Goal: Navigation & Orientation: Find specific page/section

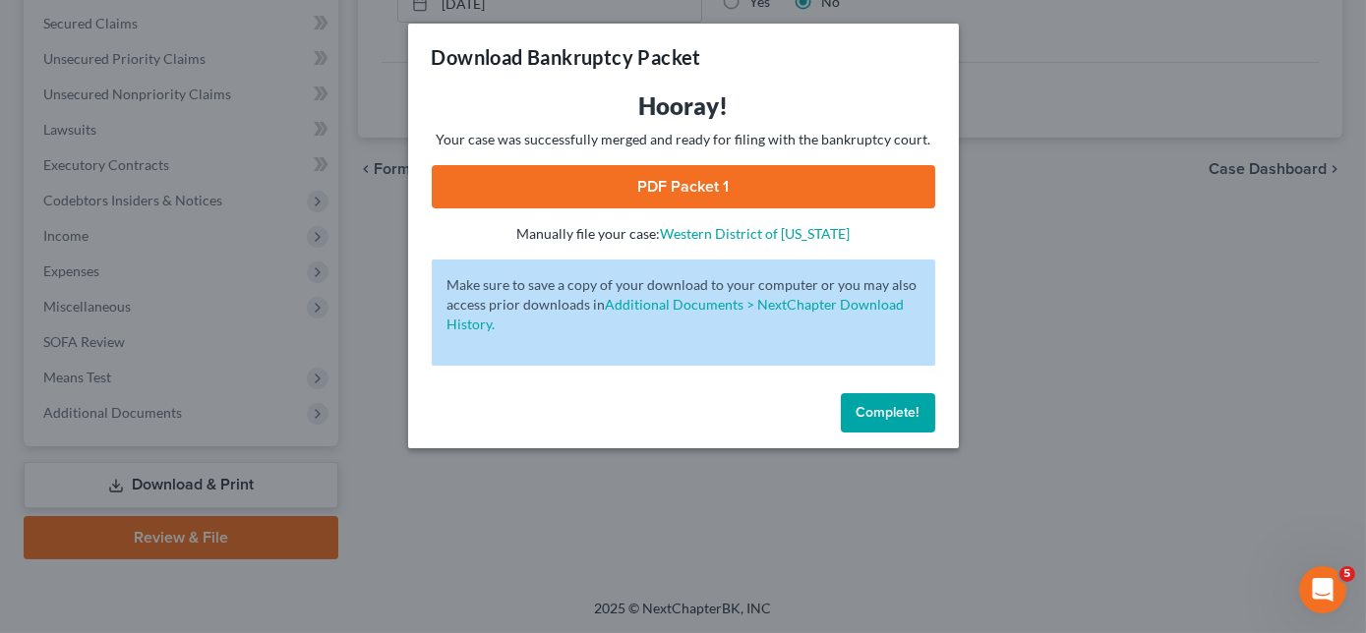
click at [911, 416] on span "Complete!" at bounding box center [888, 412] width 63 height 17
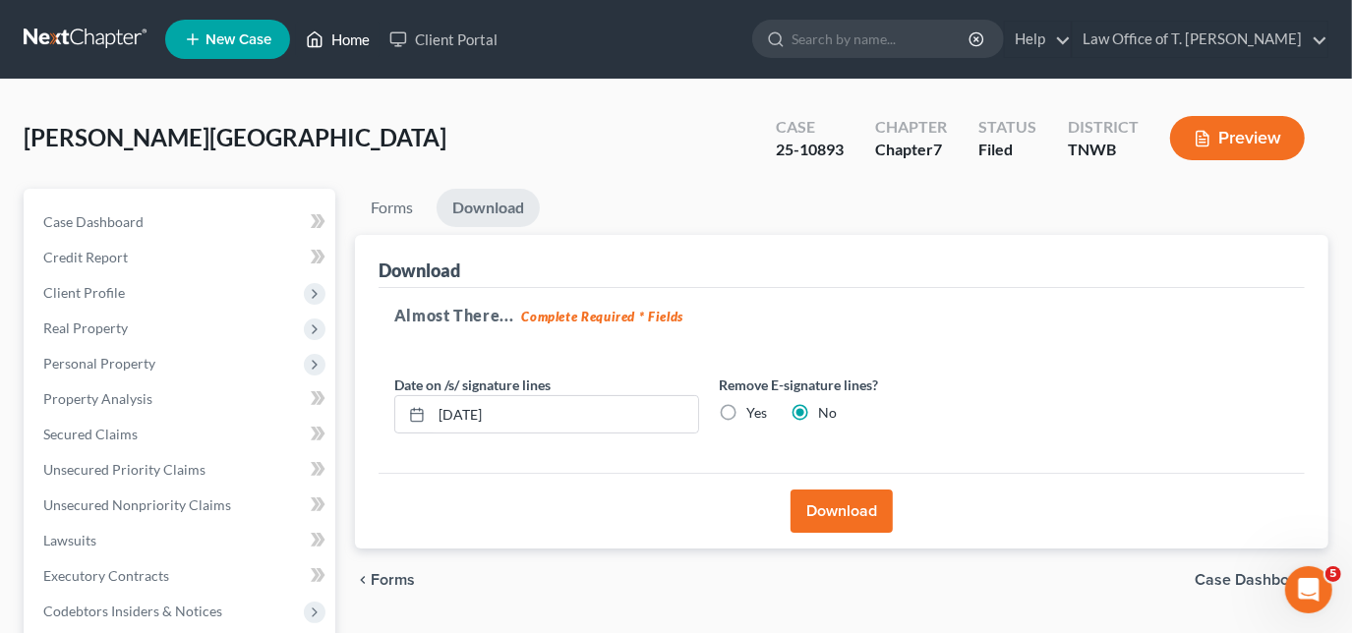
click at [367, 43] on link "Home" at bounding box center [338, 39] width 84 height 35
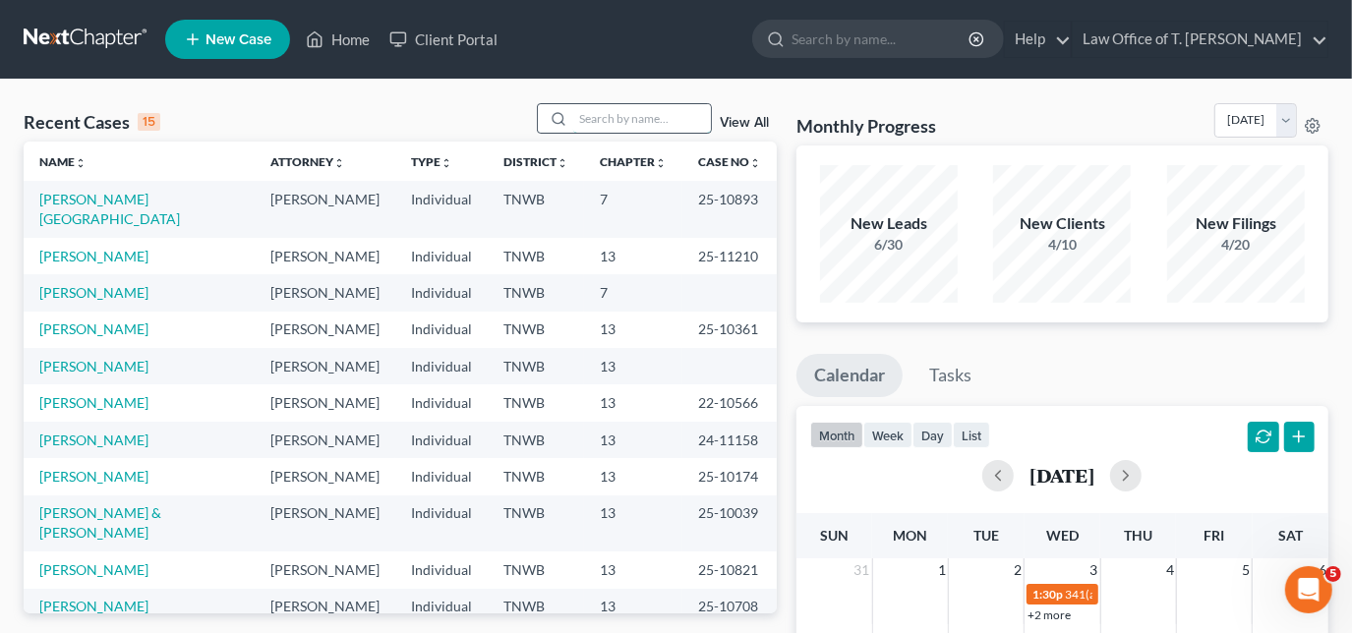
click at [607, 123] on input "search" at bounding box center [642, 118] width 138 height 29
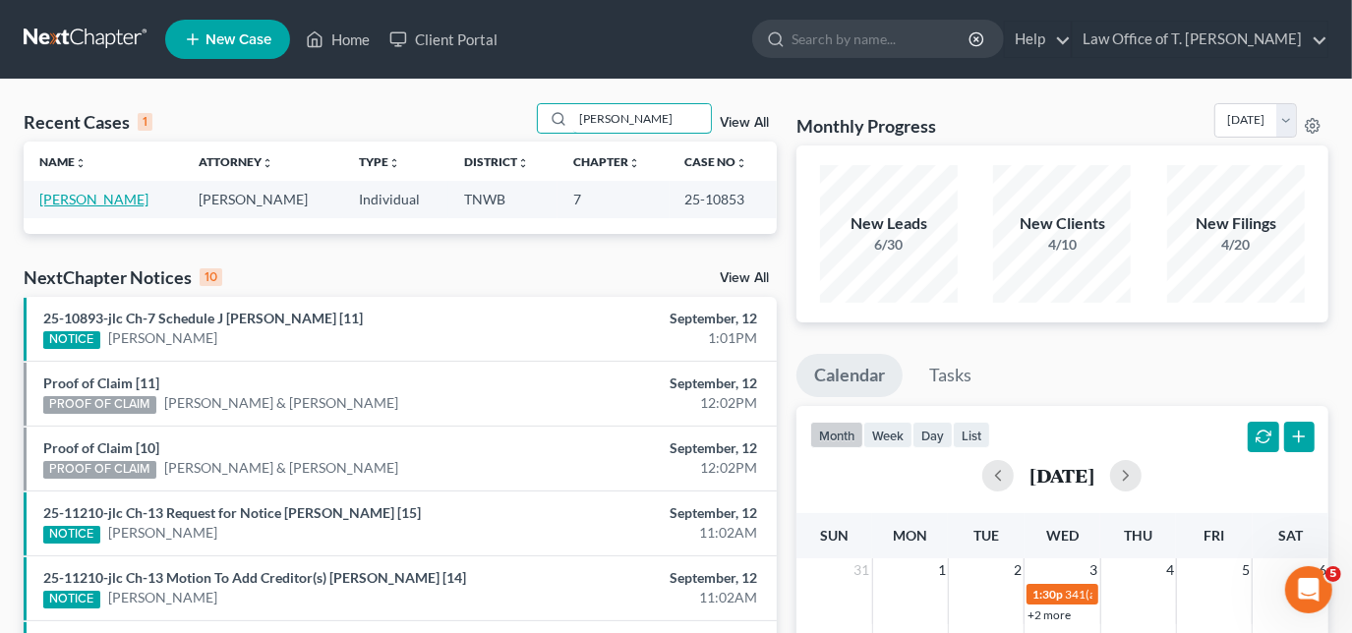
type input "[PERSON_NAME]"
click at [112, 199] on link "[PERSON_NAME]" at bounding box center [93, 199] width 109 height 17
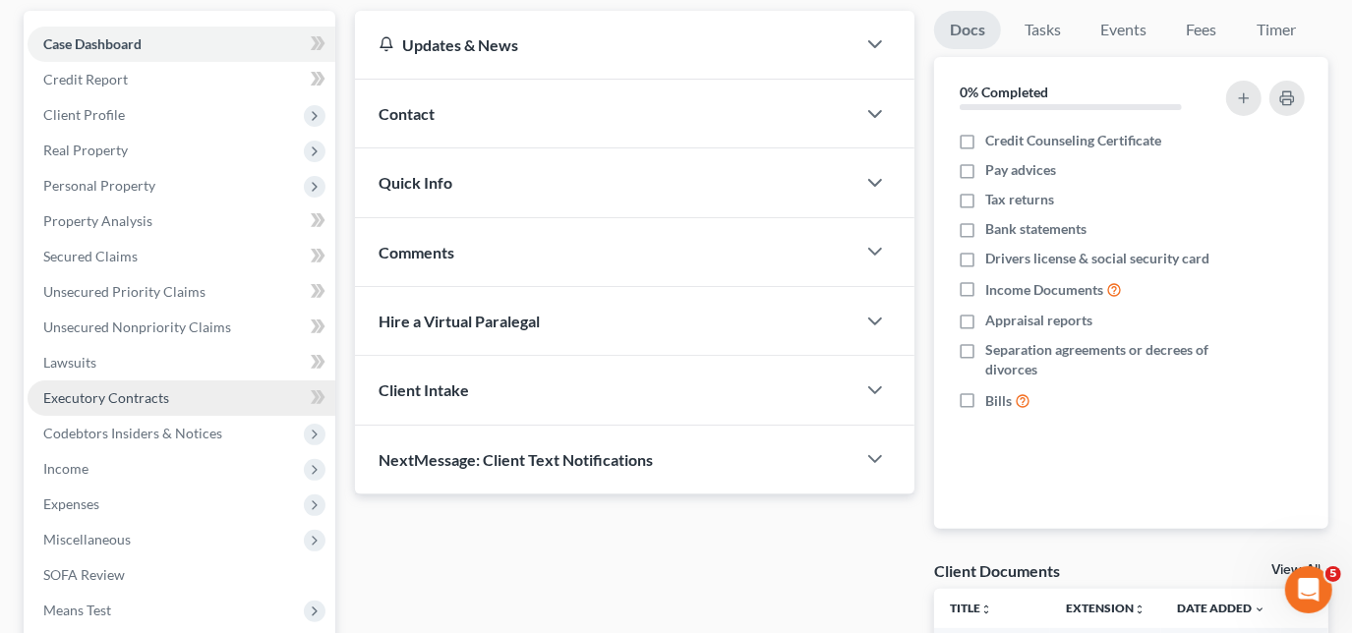
scroll to position [178, 0]
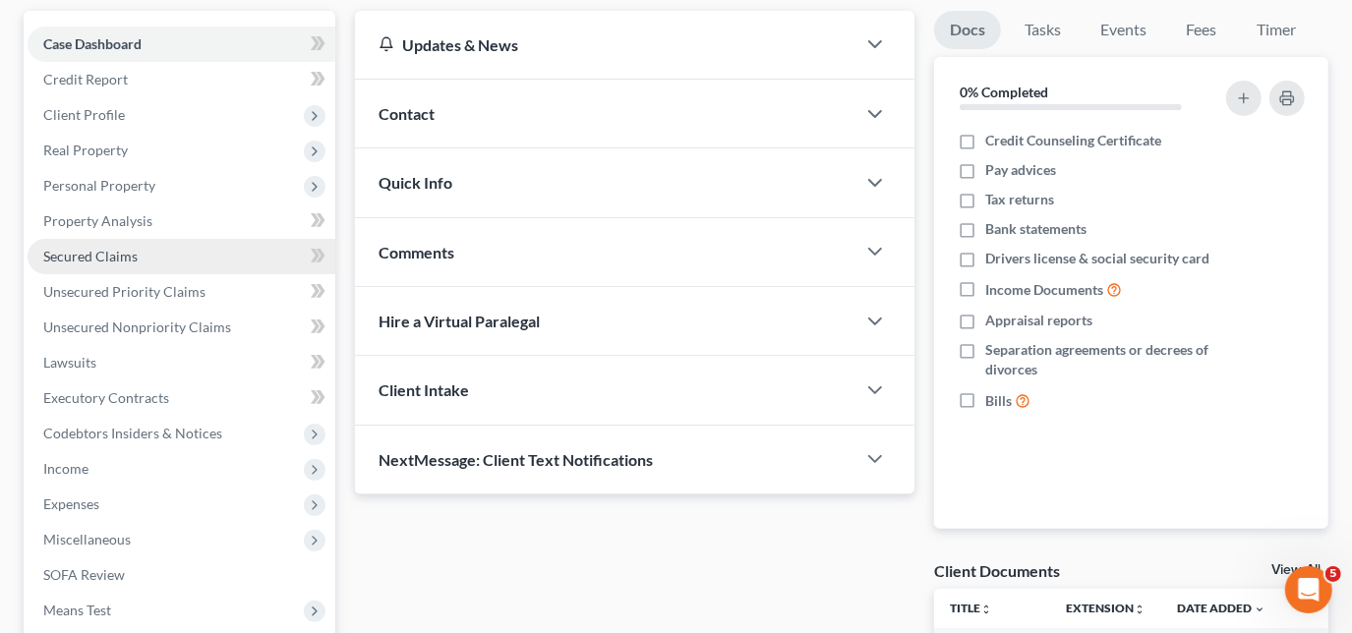
click at [114, 257] on span "Secured Claims" at bounding box center [90, 256] width 94 height 17
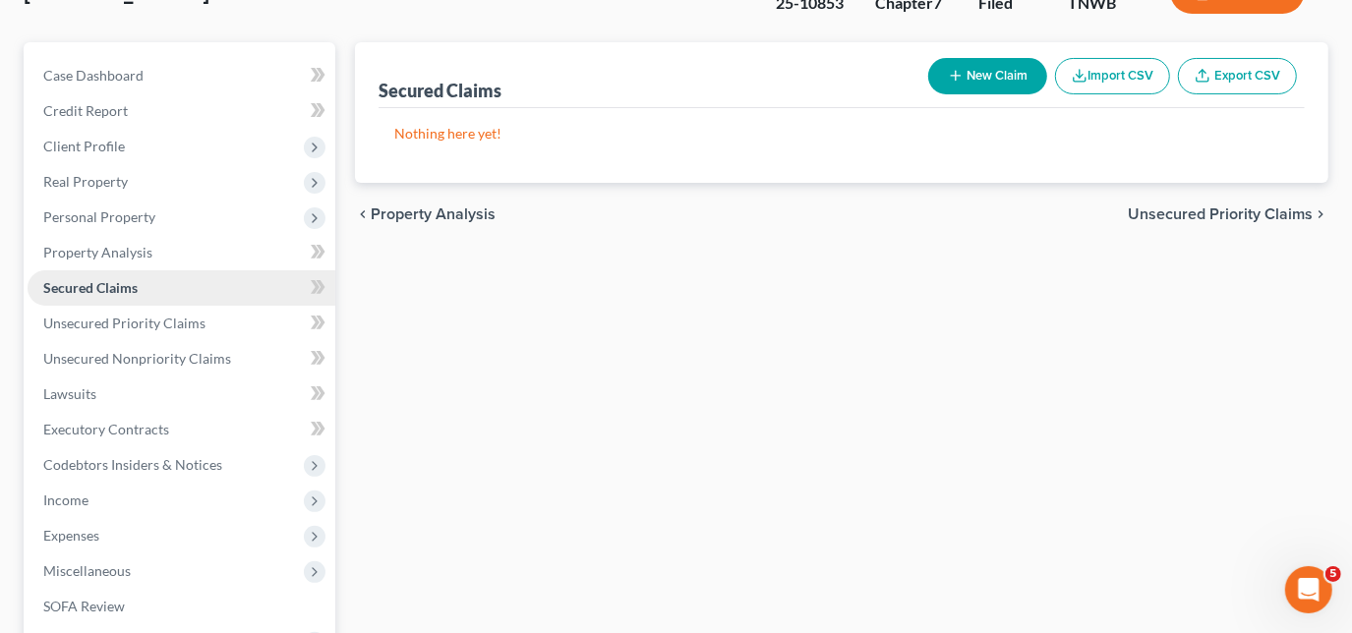
scroll to position [178, 0]
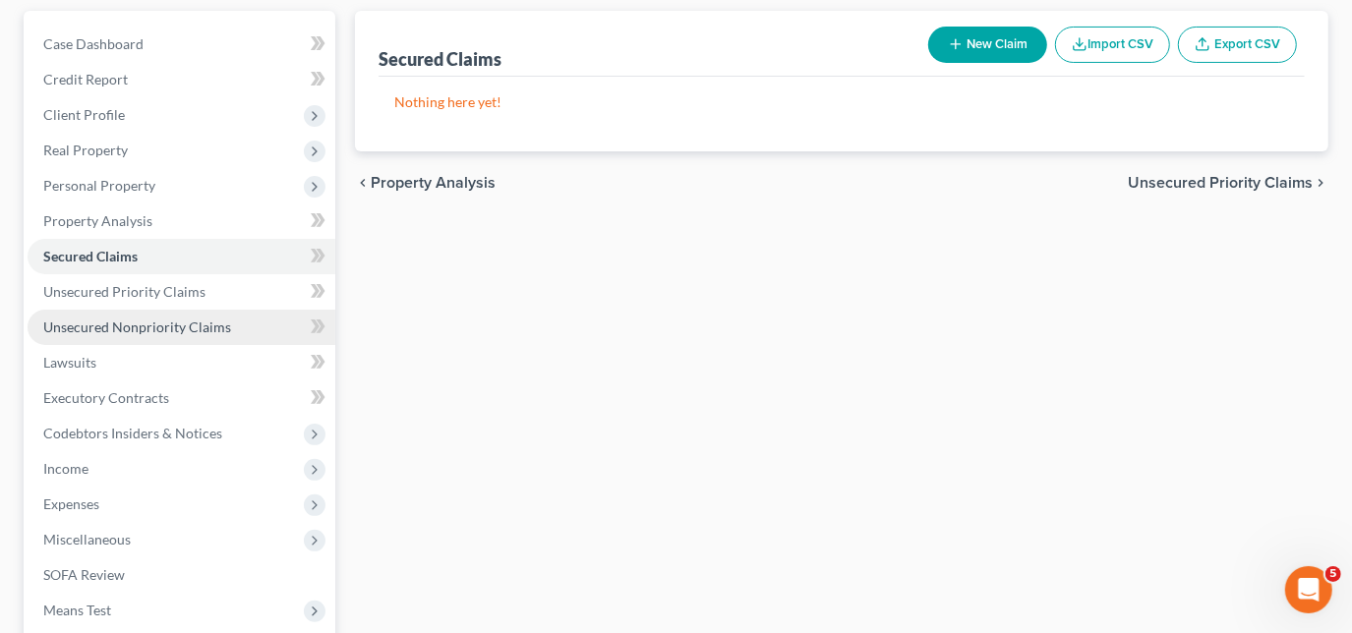
click at [122, 331] on span "Unsecured Nonpriority Claims" at bounding box center [137, 327] width 188 height 17
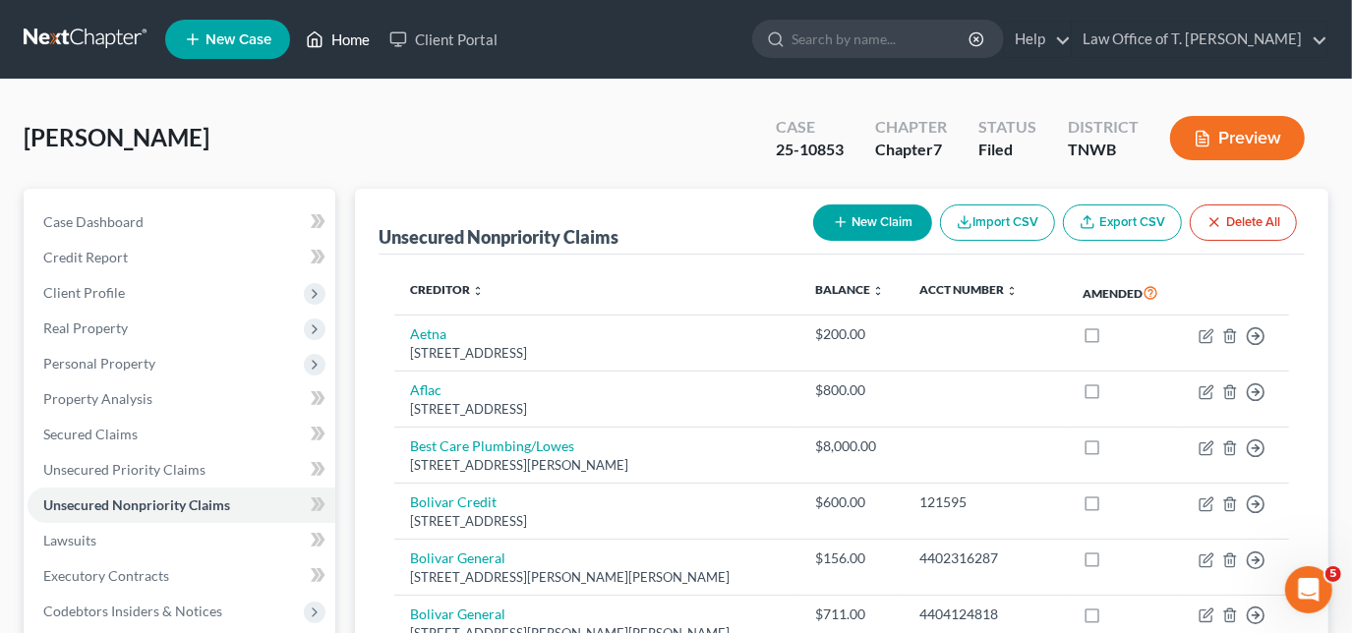
click at [354, 38] on link "Home" at bounding box center [338, 39] width 84 height 35
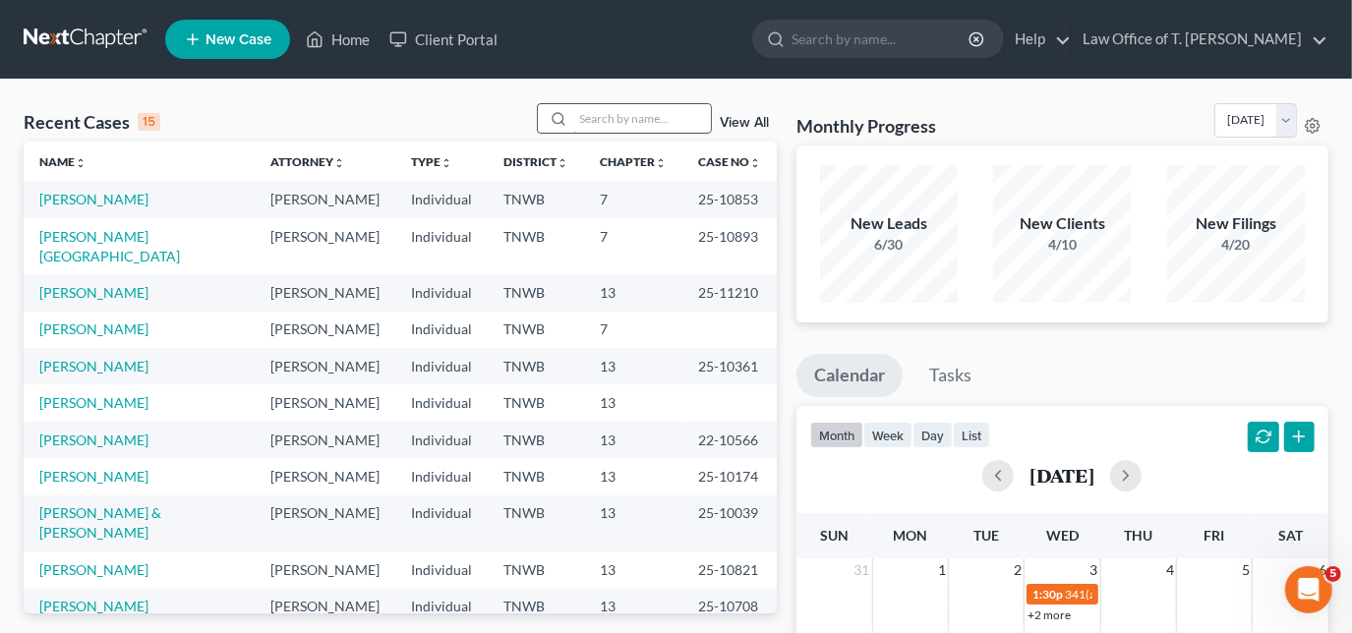
click at [660, 125] on input "search" at bounding box center [642, 118] width 138 height 29
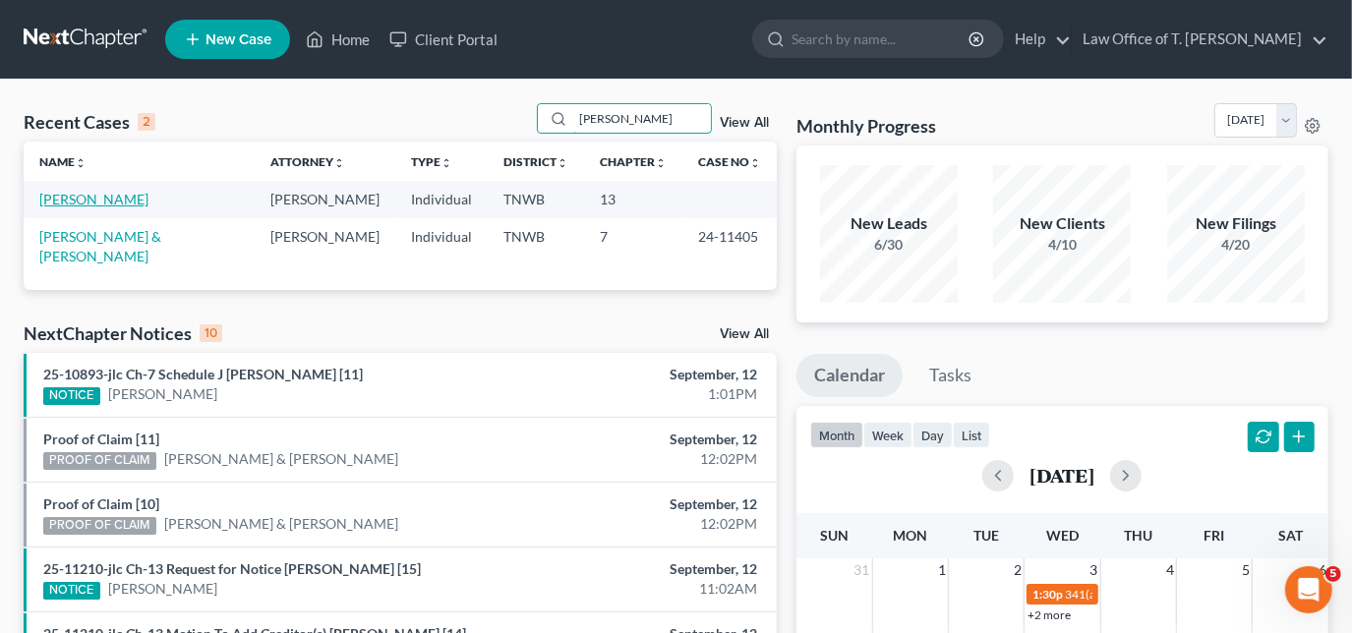
type input "[PERSON_NAME]"
click at [89, 194] on link "[PERSON_NAME]" at bounding box center [93, 199] width 109 height 17
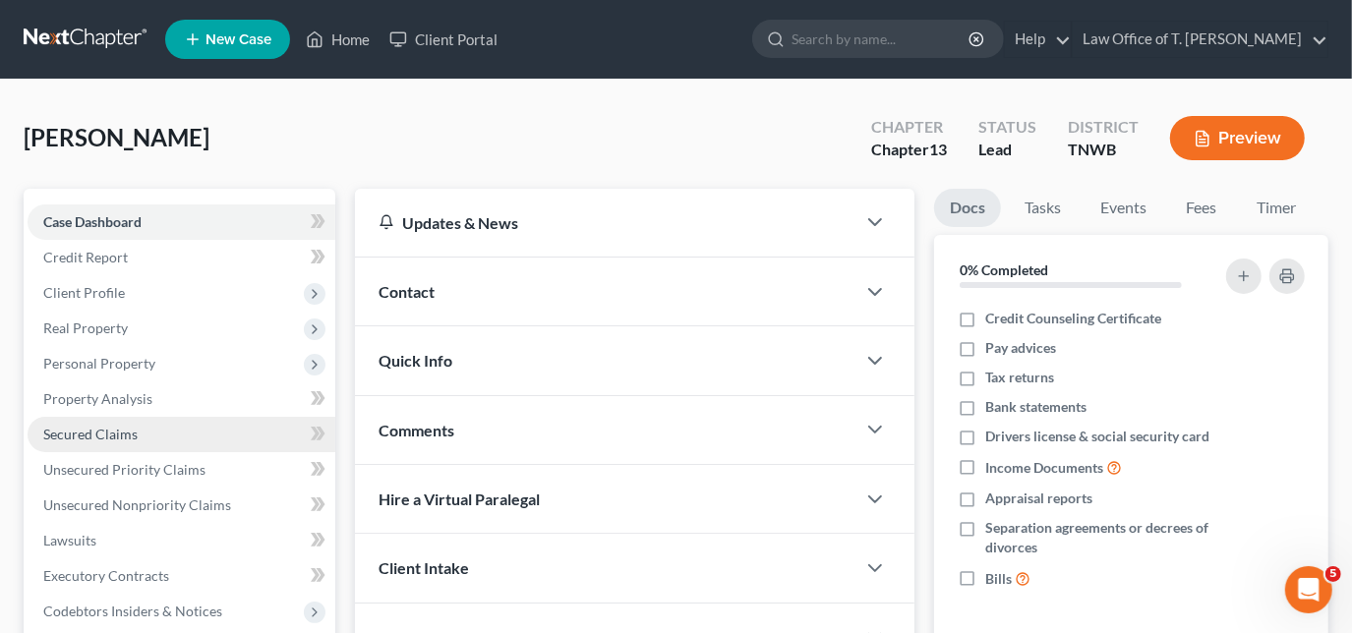
click at [126, 422] on link "Secured Claims" at bounding box center [182, 434] width 308 height 35
